Goal: Transaction & Acquisition: Purchase product/service

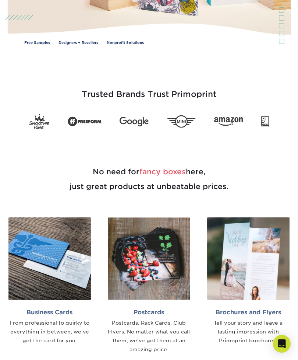
scroll to position [131, 0]
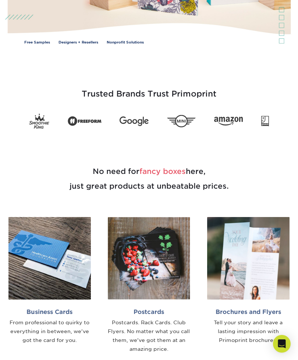
click at [67, 259] on img at bounding box center [49, 258] width 82 height 82
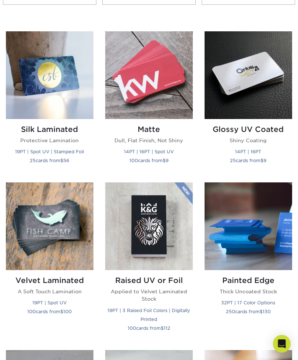
scroll to position [355, 0]
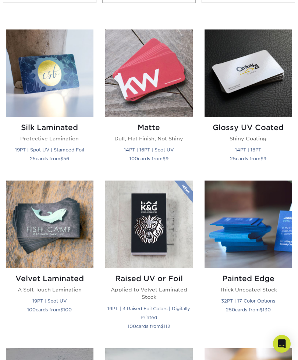
click at [174, 223] on img at bounding box center [149, 224] width 88 height 88
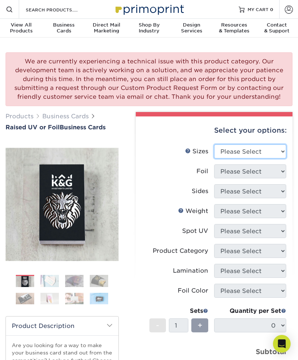
click at [269, 154] on select "Please Select 2" x 3.5" - Standard" at bounding box center [250, 151] width 72 height 14
select select "2.00x3.50"
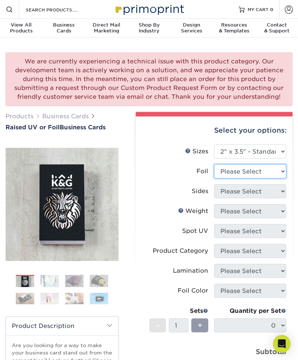
click at [265, 168] on select "Please Select No Yes" at bounding box center [250, 171] width 72 height 14
click at [265, 172] on select "Please Select No Yes" at bounding box center [250, 171] width 72 height 14
select select "1"
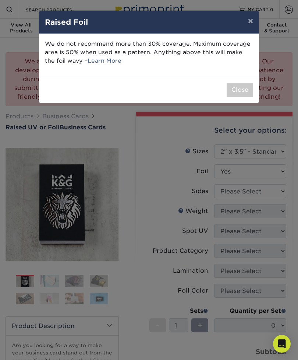
click at [245, 94] on button "Close" at bounding box center [240, 90] width 27 height 14
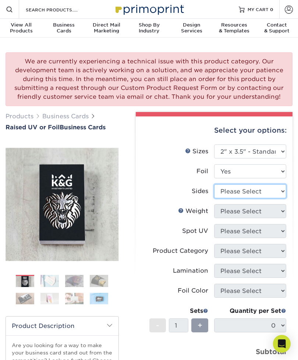
click at [254, 191] on select "Please Select Print Both Sides - Foil Both Sides Print Both Sides - Foil Front …" at bounding box center [250, 191] width 72 height 14
select select "e9e9dfb3-fba1-4d60-972c-fd9ca5904d33"
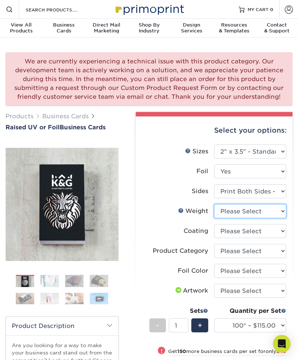
click at [271, 212] on select "Please Select 16PT" at bounding box center [250, 211] width 72 height 14
select select "16PT"
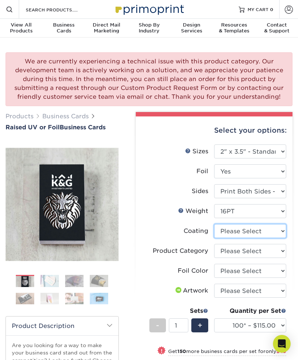
click at [261, 232] on select at bounding box center [250, 231] width 72 height 14
select select "3e7618de-abca-4bda-9f97-8b9129e913d8"
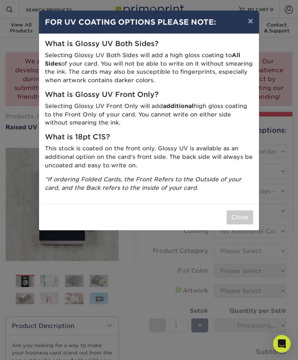
click at [243, 214] on button "Close" at bounding box center [240, 217] width 27 height 14
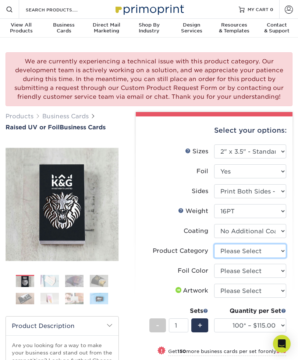
click at [260, 252] on select "Please Select Business Cards" at bounding box center [250, 251] width 72 height 14
select select "3b5148f1-0588-4f88-a218-97bcfdce65c1"
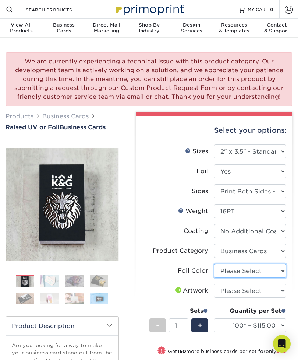
click at [260, 271] on select "Please Select Silver Foil Gold Foil Holographic Foil" at bounding box center [250, 271] width 72 height 14
select select "070be916-f238-4bbb-84b5-b64a15a64c9f"
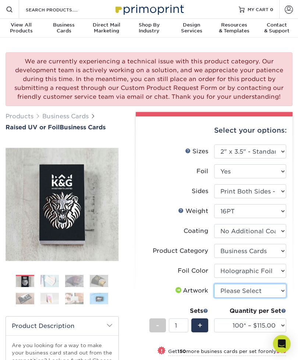
click at [267, 290] on select "Please Select I will upload files I need a design - $100" at bounding box center [250, 290] width 72 height 14
select select "upload"
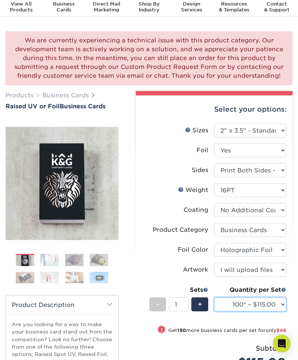
click at [250, 305] on select "100* – $115.00 250* – $164.00 500* – $221.00" at bounding box center [250, 304] width 72 height 14
select select "250* – $164.00"
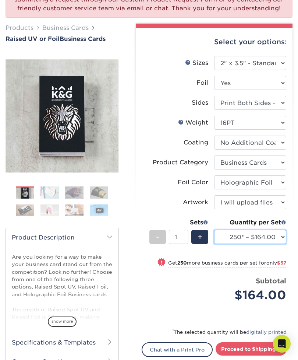
scroll to position [98, 0]
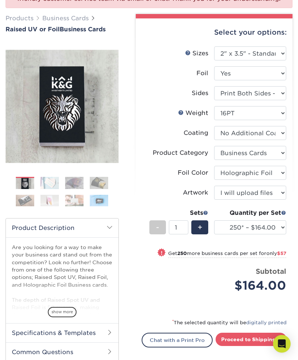
click at [261, 335] on link "Proceed to Shipping" at bounding box center [251, 338] width 71 height 13
type input "Set 1"
select select "1cbcb5c4-95c2-4600-ba81-4a6f4084a4d2"
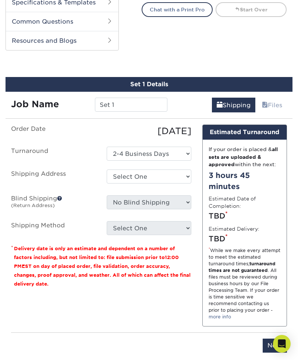
scroll to position [449, 0]
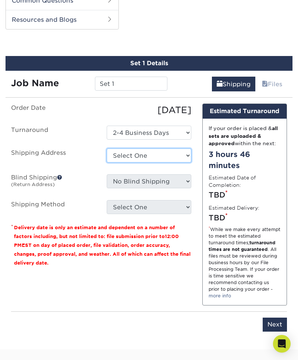
click at [163, 152] on select "Select One + Add New Address - Login" at bounding box center [149, 155] width 85 height 14
select select "newaddress"
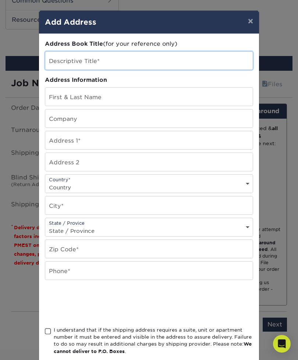
click at [106, 62] on input "text" at bounding box center [149, 61] width 208 height 18
type input "Bombshell"
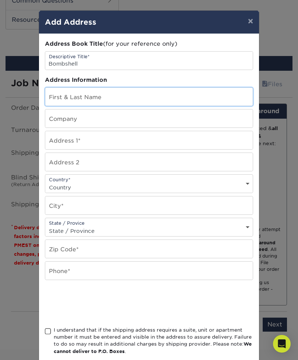
click at [108, 96] on input "text" at bounding box center [149, 97] width 208 height 18
type input "[PERSON_NAME]"
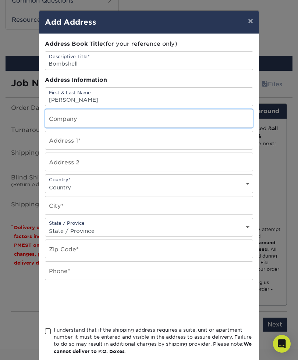
click at [96, 122] on input "text" at bounding box center [149, 118] width 208 height 18
type input "1"
type input "Bombshell Wigs Galore"
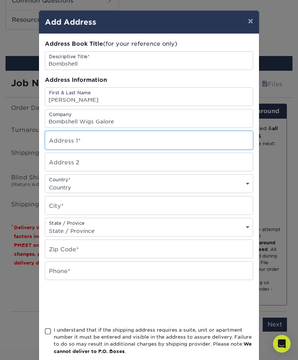
click at [99, 149] on input "text" at bounding box center [149, 140] width 208 height 18
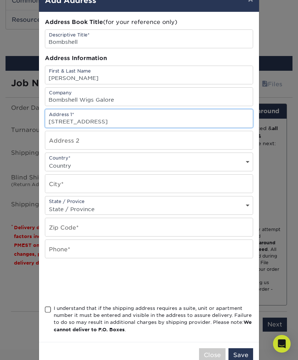
scroll to position [22, 0]
type input "10617 hull street road"
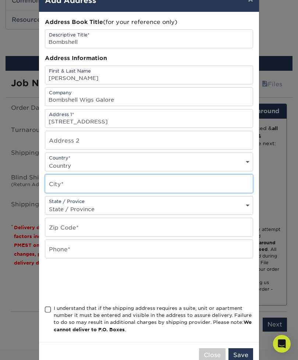
click at [200, 186] on input "text" at bounding box center [149, 183] width 208 height 18
type input "Mid"
type input "Midlothian"
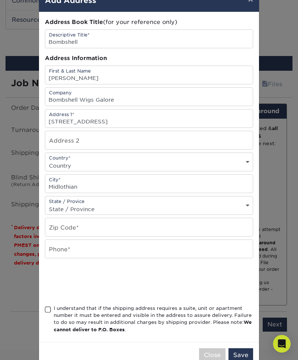
select select "VA"
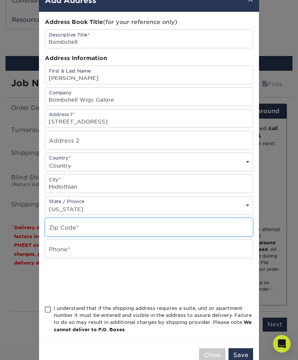
type input "23112"
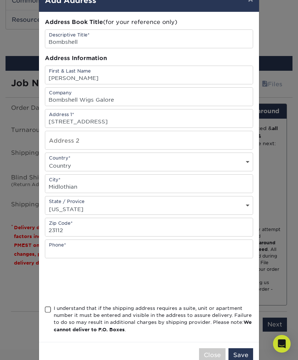
click at [137, 162] on div "Country* Country United States Canada ----------------------------- Afghanistan…" at bounding box center [149, 161] width 208 height 19
click at [147, 168] on select "Country United States Canada ----------------------------- Afghanistan Albania …" at bounding box center [149, 165] width 208 height 11
select select "US"
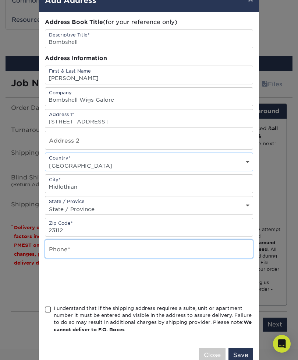
click at [104, 255] on input "text" at bounding box center [149, 249] width 208 height 18
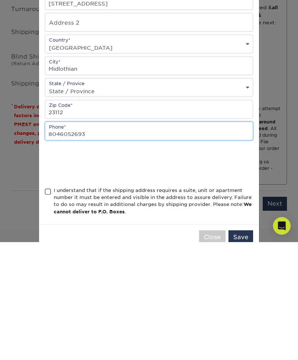
type input "8046052693"
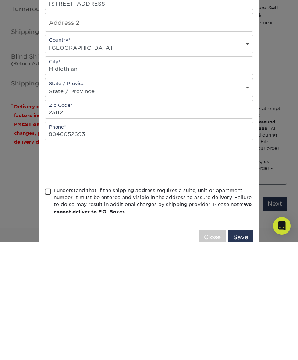
scroll to position [570, 0]
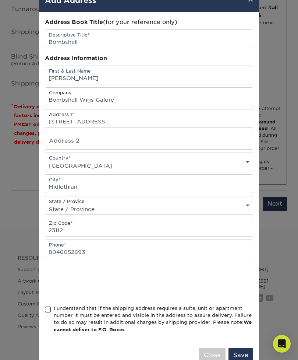
click at [49, 313] on span at bounding box center [48, 309] width 6 height 7
click at [0, 0] on input "I understand that if the shipping address requires a suite, unit or apartment n…" at bounding box center [0, 0] width 0 height 0
click at [244, 359] on button "Save" at bounding box center [241, 355] width 25 height 14
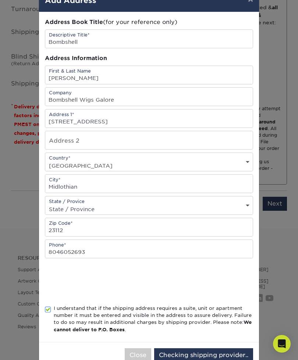
scroll to position [0, 0]
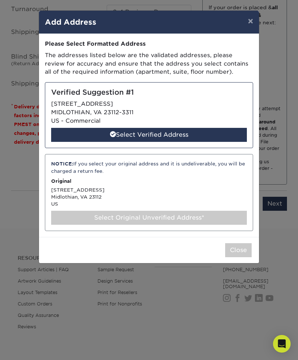
click at [144, 135] on div "Select Verified Address" at bounding box center [149, 135] width 196 height 14
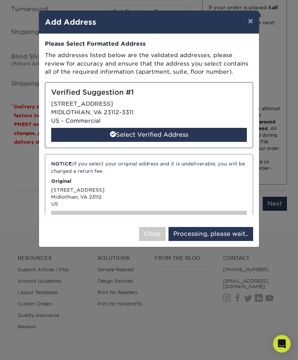
select select "286675"
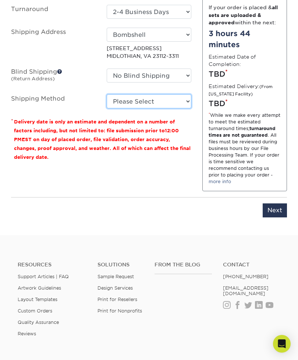
click at [162, 97] on select "Please Select Ground Shipping (+$7.84) 3 Day Shipping Service (+$15.36) 2 Day A…" at bounding box center [149, 101] width 85 height 14
select select "02"
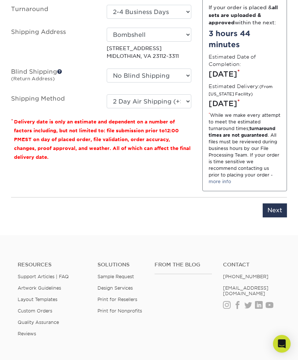
click at [281, 215] on input "Next" at bounding box center [275, 210] width 24 height 14
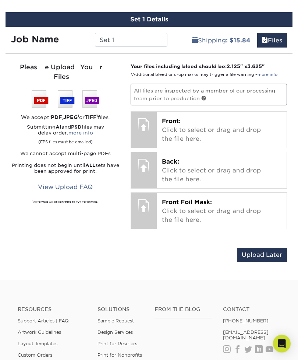
scroll to position [491, 0]
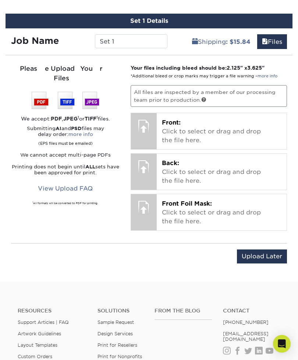
click at [240, 134] on p "Front: Click to select or drag and drop the file here." at bounding box center [222, 131] width 120 height 27
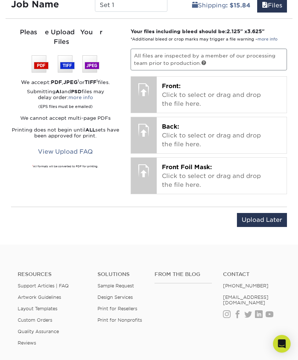
scroll to position [375, 0]
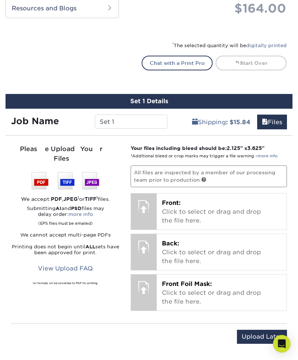
click at [183, 209] on p "Front: Click to select or drag and drop the file here." at bounding box center [222, 211] width 120 height 27
click at [221, 216] on p "Front: Click to select or drag and drop the file here." at bounding box center [222, 211] width 120 height 27
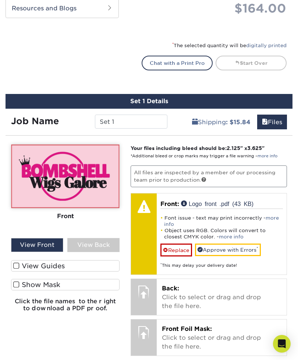
click at [228, 284] on p "Back: Click to select or drag and drop the file here." at bounding box center [222, 297] width 120 height 27
click at [279, 210] on div "Font issue - text may print incorrectly - more info Object uses RGB. Colors wil…" at bounding box center [222, 238] width 123 height 60
click at [273, 217] on link "more info" at bounding box center [221, 221] width 115 height 12
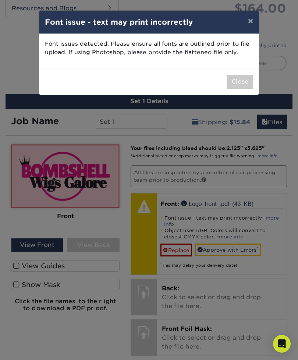
click at [256, 22] on button "×" at bounding box center [250, 21] width 17 height 21
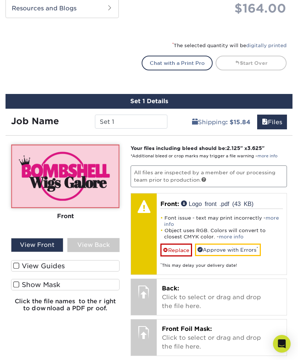
click at [184, 293] on p "Back: Click to select or drag and drop the file here." at bounding box center [222, 297] width 120 height 27
click at [232, 304] on p "Back: Click to select or drag and drop the file here." at bounding box center [222, 297] width 120 height 27
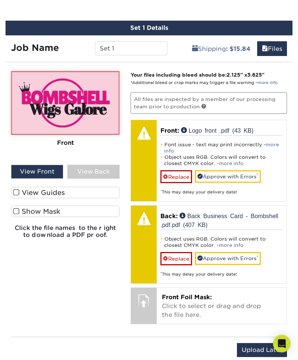
scroll to position [448, 0]
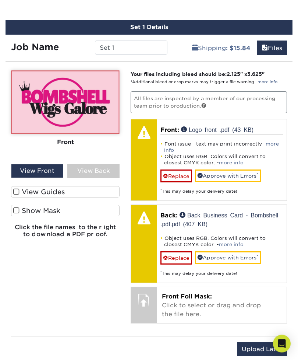
click at [194, 300] on p "Front Foil Mask: Click to select or drag and drop the file here." at bounding box center [222, 305] width 120 height 27
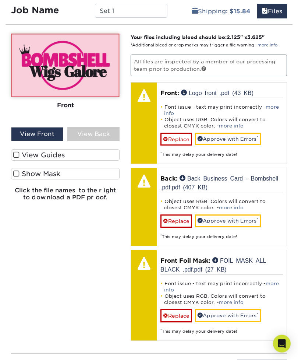
scroll to position [487, 0]
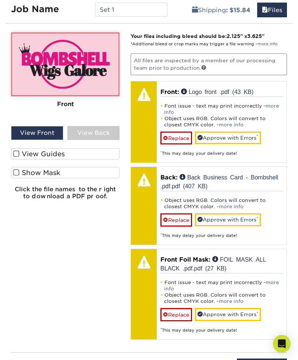
click at [254, 359] on input "Upload Later" at bounding box center [262, 365] width 50 height 14
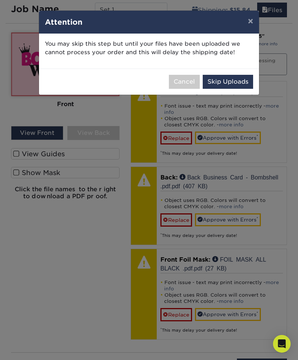
click at [251, 25] on button "×" at bounding box center [250, 21] width 17 height 21
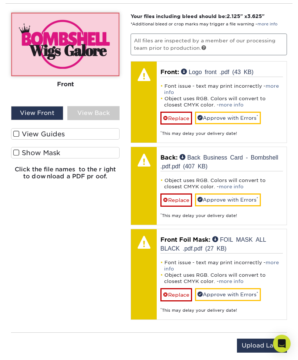
scroll to position [524, 0]
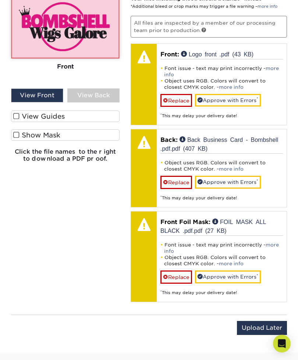
click at [103, 94] on div "View Back" at bounding box center [93, 96] width 52 height 14
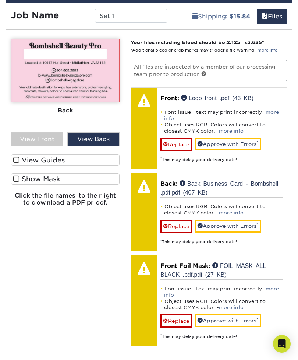
scroll to position [480, 0]
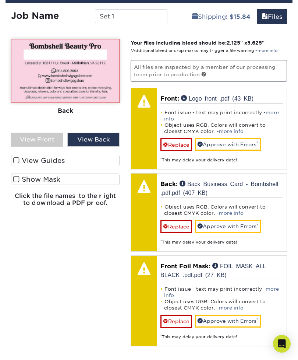
click at [53, 162] on label "View Guides" at bounding box center [65, 160] width 109 height 11
click at [0, 0] on input "View Guides" at bounding box center [0, 0] width 0 height 0
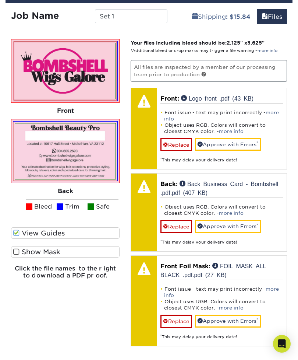
click at [52, 180] on img at bounding box center [65, 150] width 108 height 63
click at [18, 253] on span at bounding box center [16, 251] width 6 height 7
click at [0, 0] on input "Show Mask" at bounding box center [0, 0] width 0 height 0
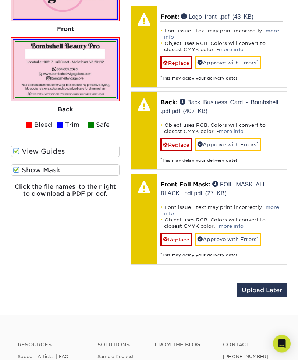
scroll to position [559, 0]
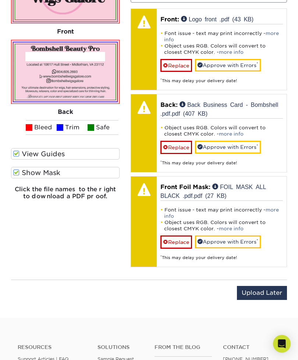
click at [221, 240] on link "Approve with Errors *" at bounding box center [228, 241] width 66 height 13
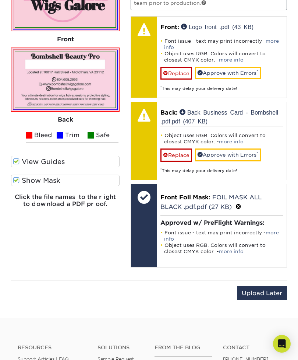
scroll to position [526, 0]
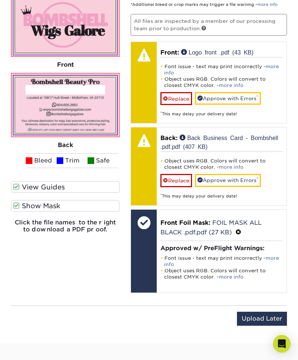
click at [238, 182] on link "Approve with Errors *" at bounding box center [228, 180] width 66 height 13
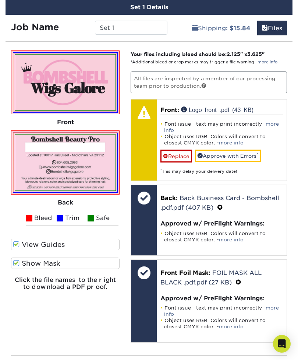
scroll to position [466, 0]
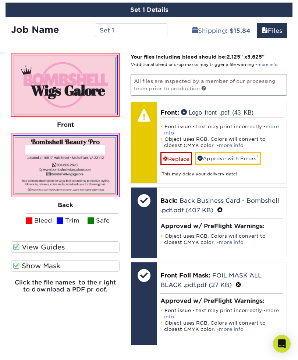
click at [225, 159] on link "Approve with Errors *" at bounding box center [228, 158] width 66 height 13
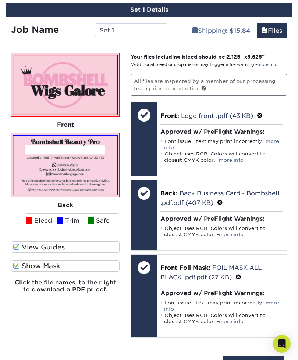
click at [239, 357] on input "Save & Continue" at bounding box center [253, 363] width 61 height 14
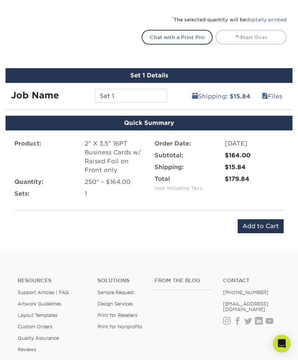
scroll to position [401, 0]
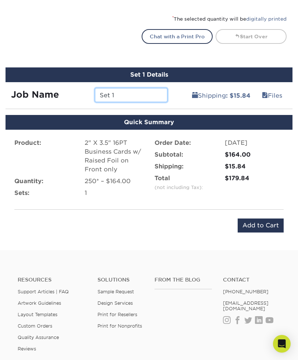
click at [121, 92] on input "Set 1" at bounding box center [131, 95] width 73 height 14
click at [126, 95] on input "Set 1" at bounding box center [131, 95] width 73 height 14
type input "S"
type input "Bombshell business card"
click at [260, 226] on input "Add to Cart" at bounding box center [261, 225] width 46 height 14
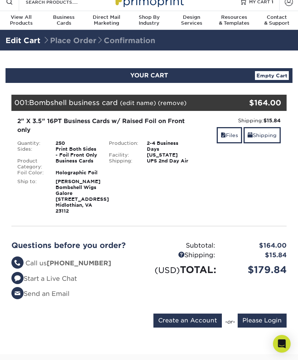
scroll to position [7, 0]
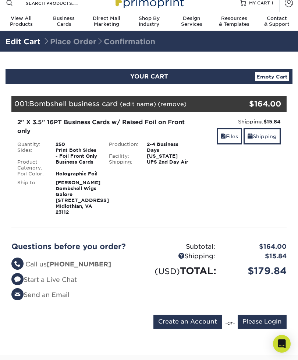
click at [179, 328] on input "Create an Account" at bounding box center [188, 321] width 68 height 14
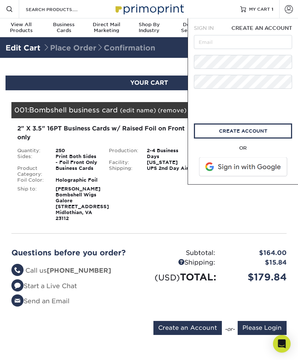
scroll to position [0, 0]
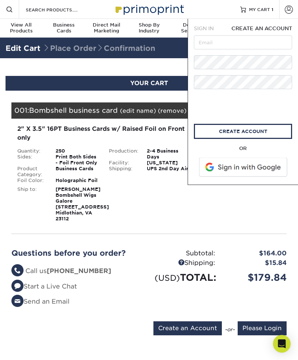
click at [242, 170] on span at bounding box center [244, 167] width 94 height 19
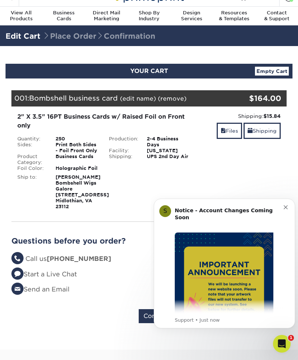
click at [287, 208] on icon "Dismiss notification" at bounding box center [286, 207] width 4 height 4
